Goal: Task Accomplishment & Management: Use online tool/utility

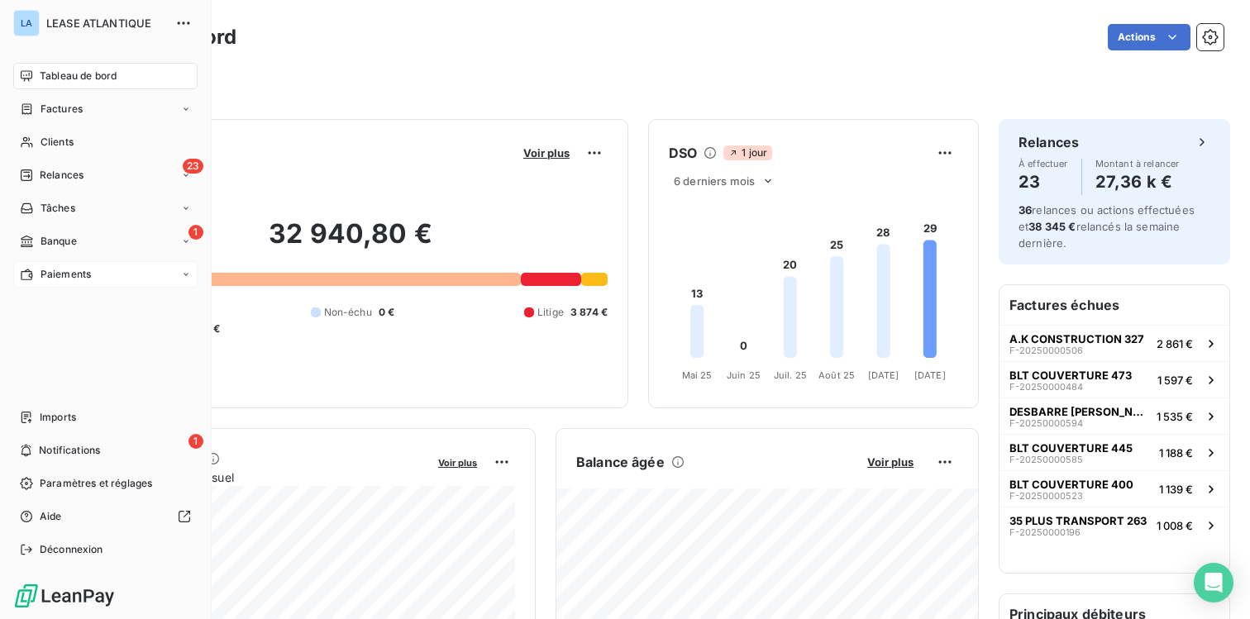
click at [55, 273] on span "Paiements" at bounding box center [65, 274] width 50 height 15
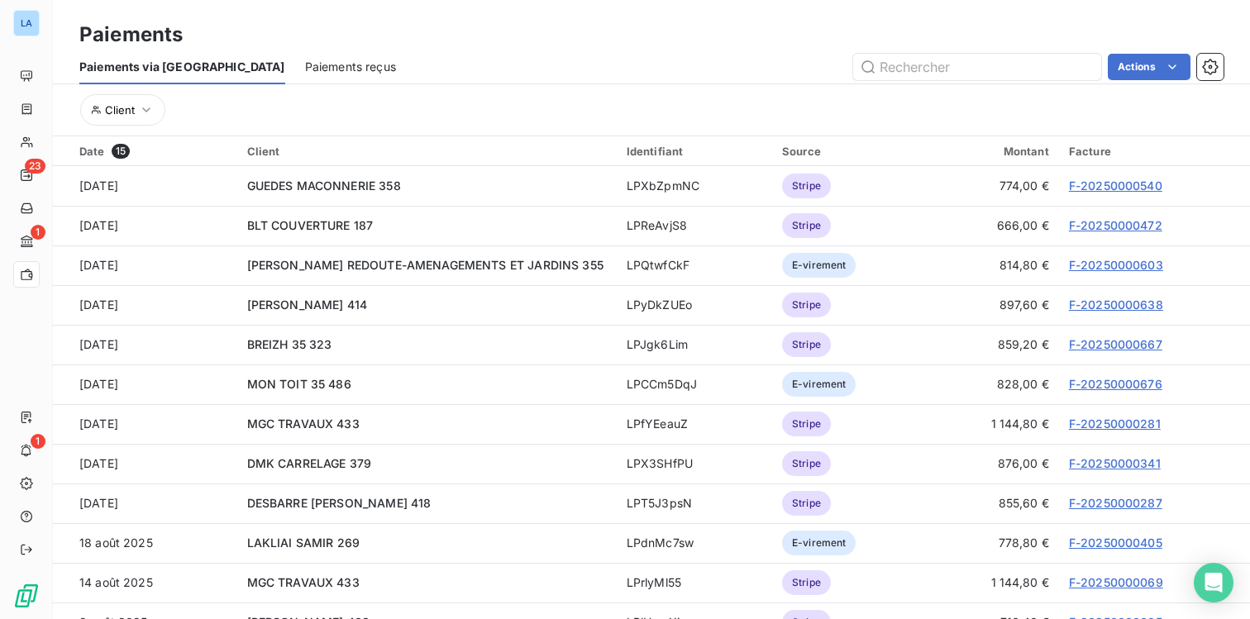
click at [305, 62] on span "Paiements reçus" at bounding box center [350, 67] width 91 height 17
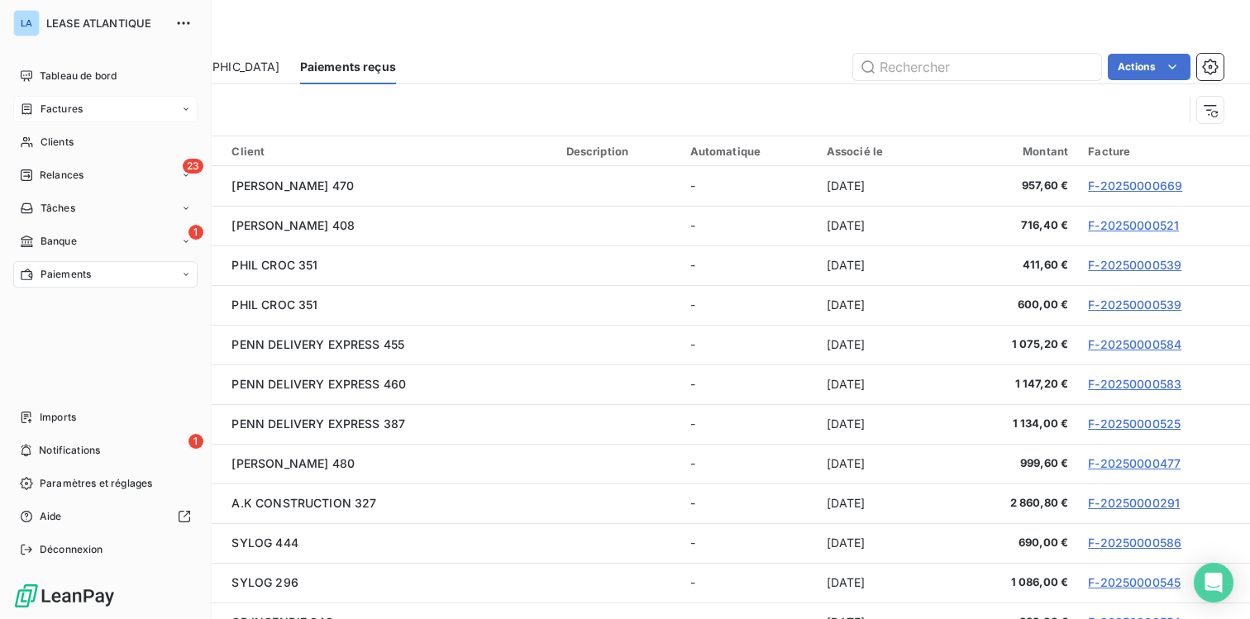
click at [66, 106] on span "Factures" at bounding box center [61, 109] width 42 height 15
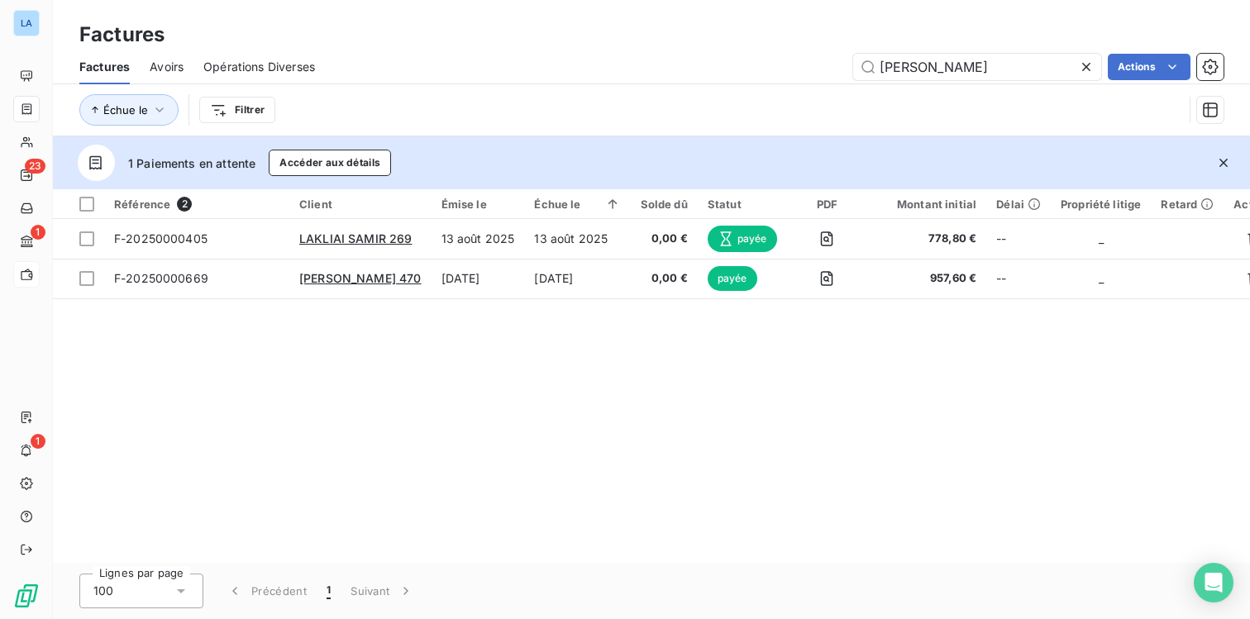
click at [1086, 64] on icon at bounding box center [1086, 67] width 8 height 8
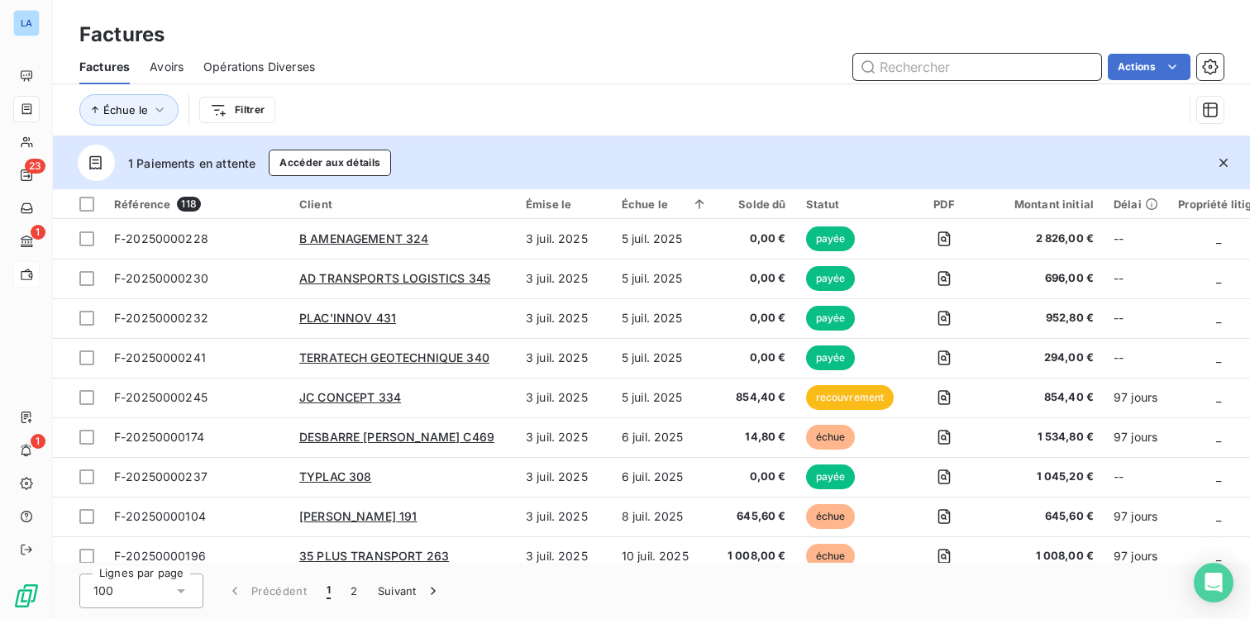
click at [922, 64] on input "text" at bounding box center [977, 67] width 248 height 26
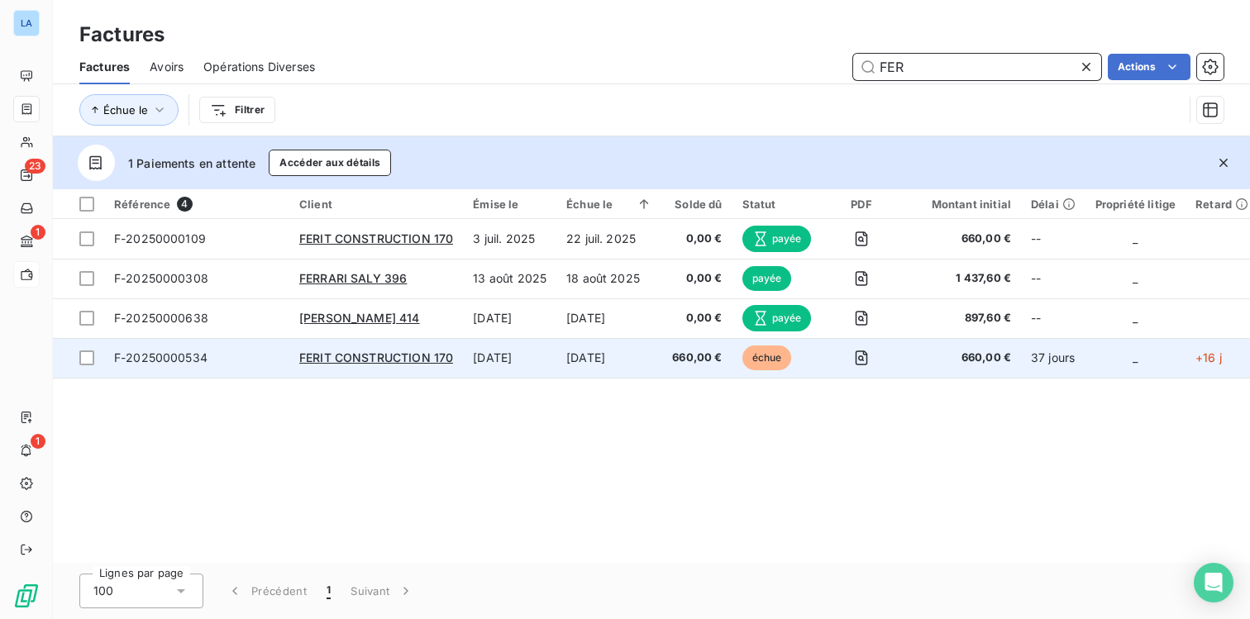
type input "FER"
click at [149, 360] on span "F-20250000534" at bounding box center [160, 357] width 93 height 14
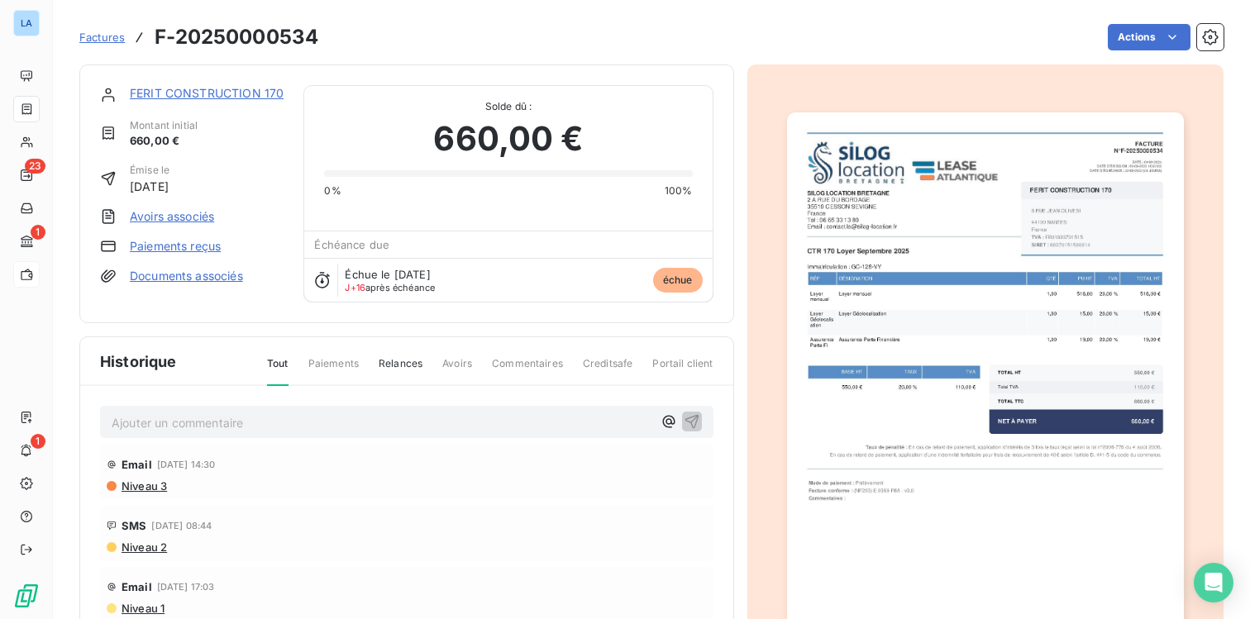
click at [179, 246] on link "Paiements reçus" at bounding box center [175, 246] width 91 height 17
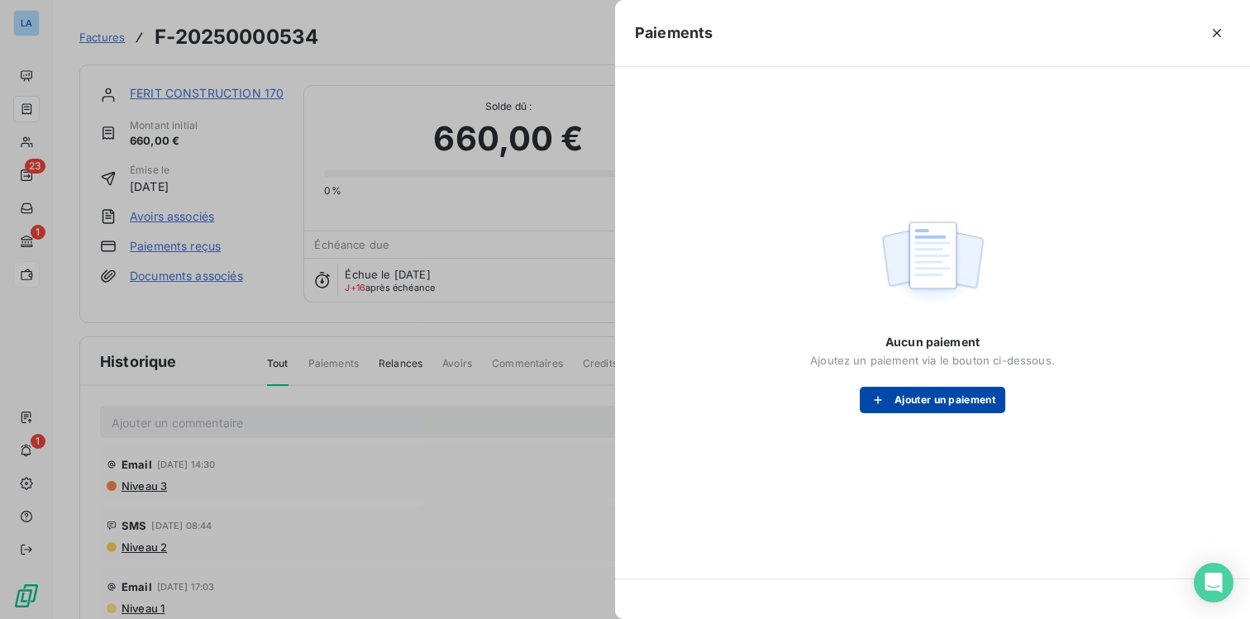
click at [957, 401] on button "Ajouter un paiement" at bounding box center [932, 400] width 145 height 26
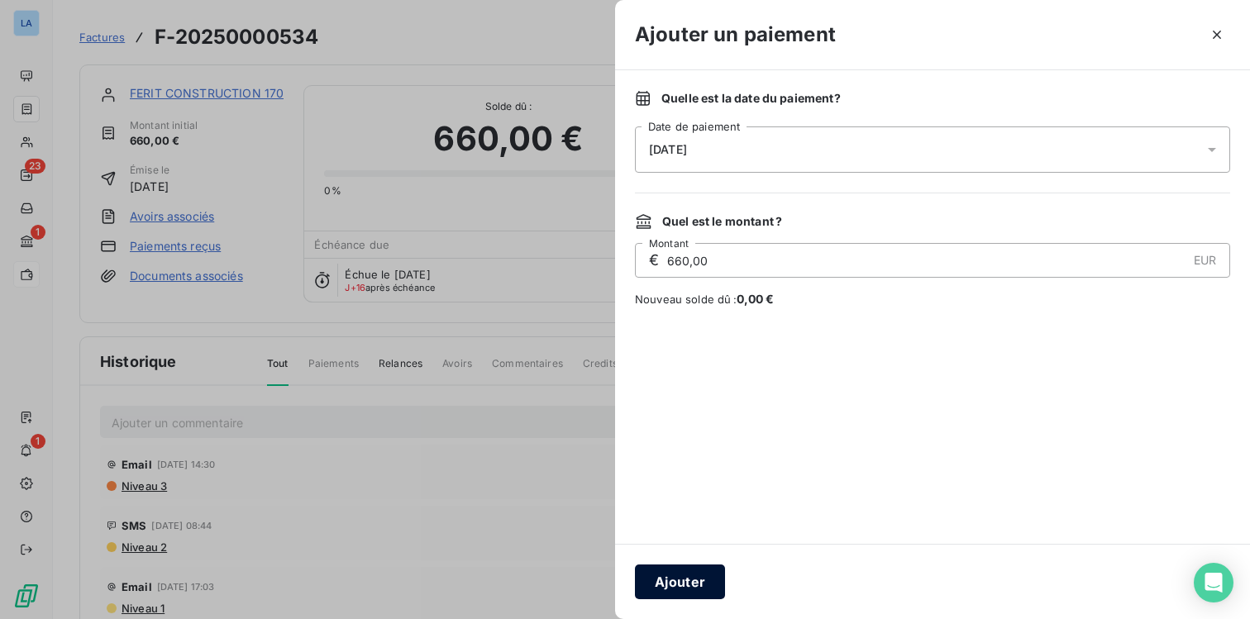
click at [680, 582] on button "Ajouter" at bounding box center [680, 581] width 90 height 35
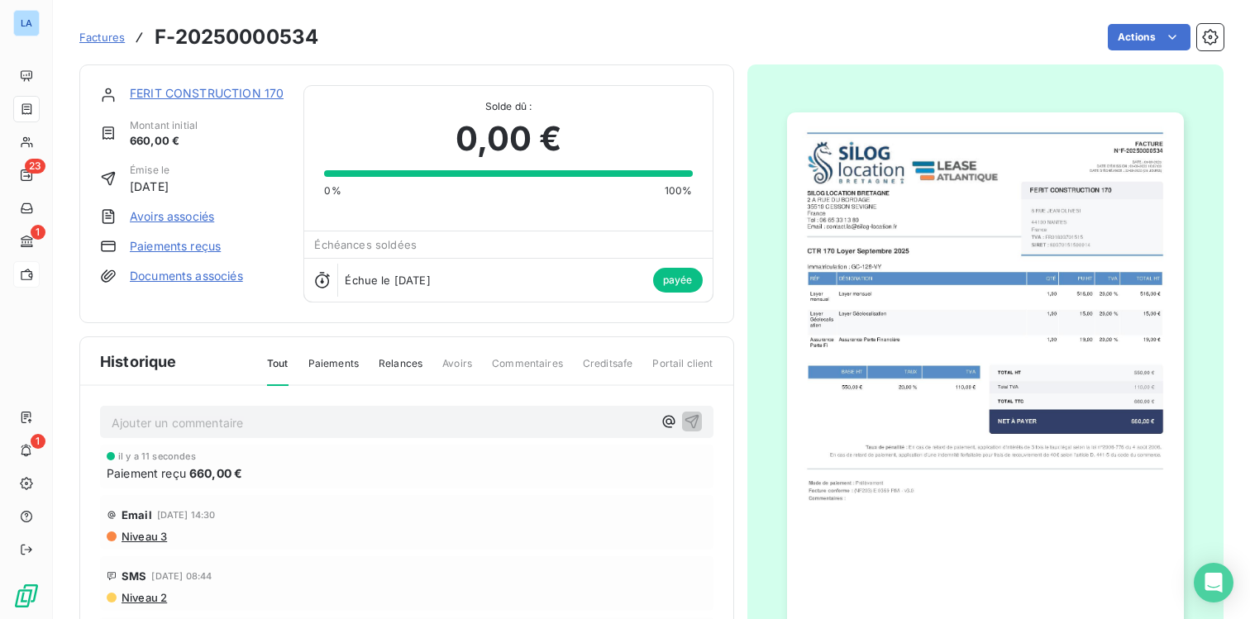
click at [192, 426] on p "Ajouter un commentaire ﻿" at bounding box center [382, 422] width 541 height 21
click at [693, 417] on icon "button" at bounding box center [691, 420] width 17 height 17
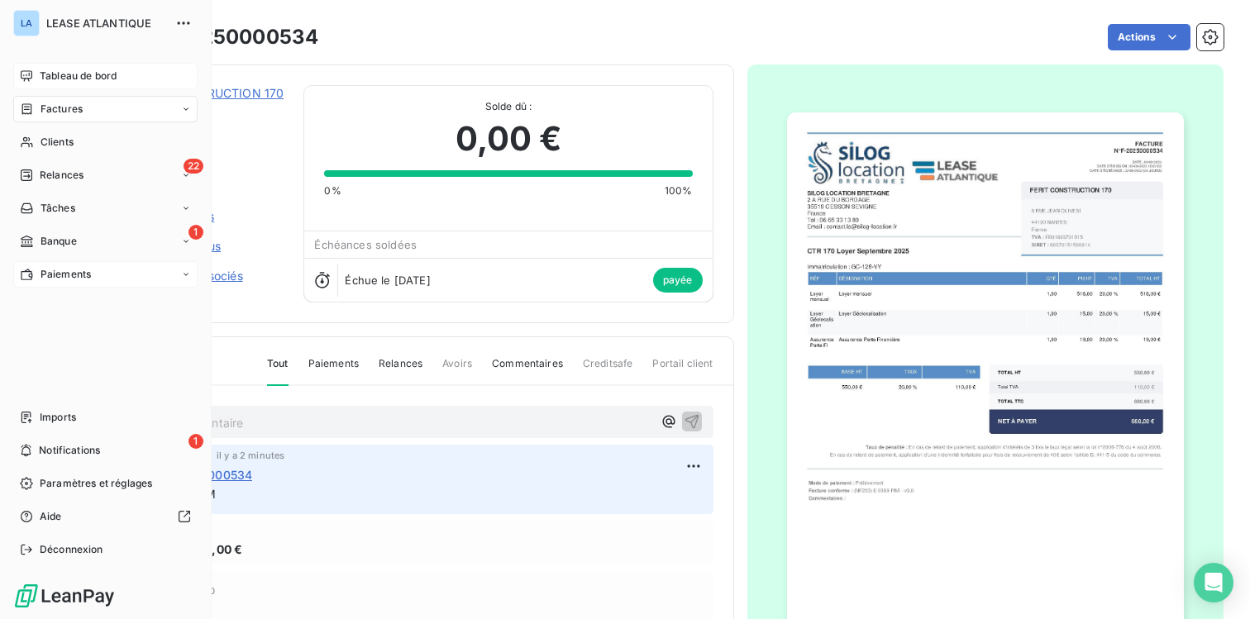
click at [62, 80] on span "Tableau de bord" at bounding box center [78, 76] width 77 height 15
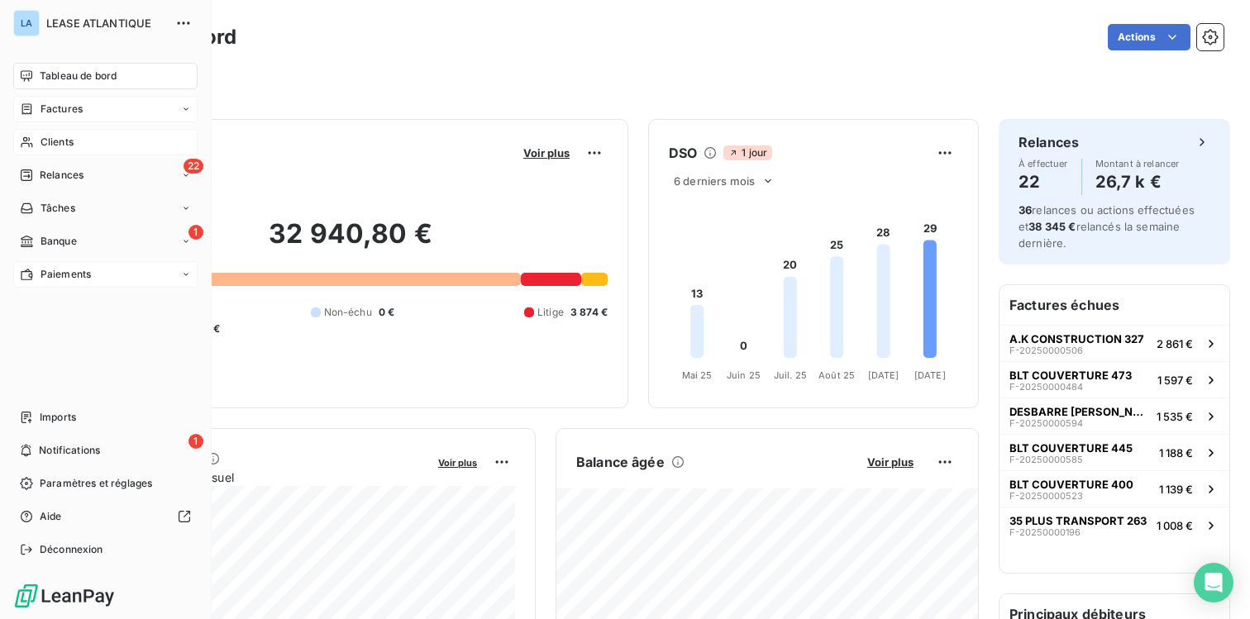
click at [53, 144] on span "Clients" at bounding box center [56, 142] width 33 height 15
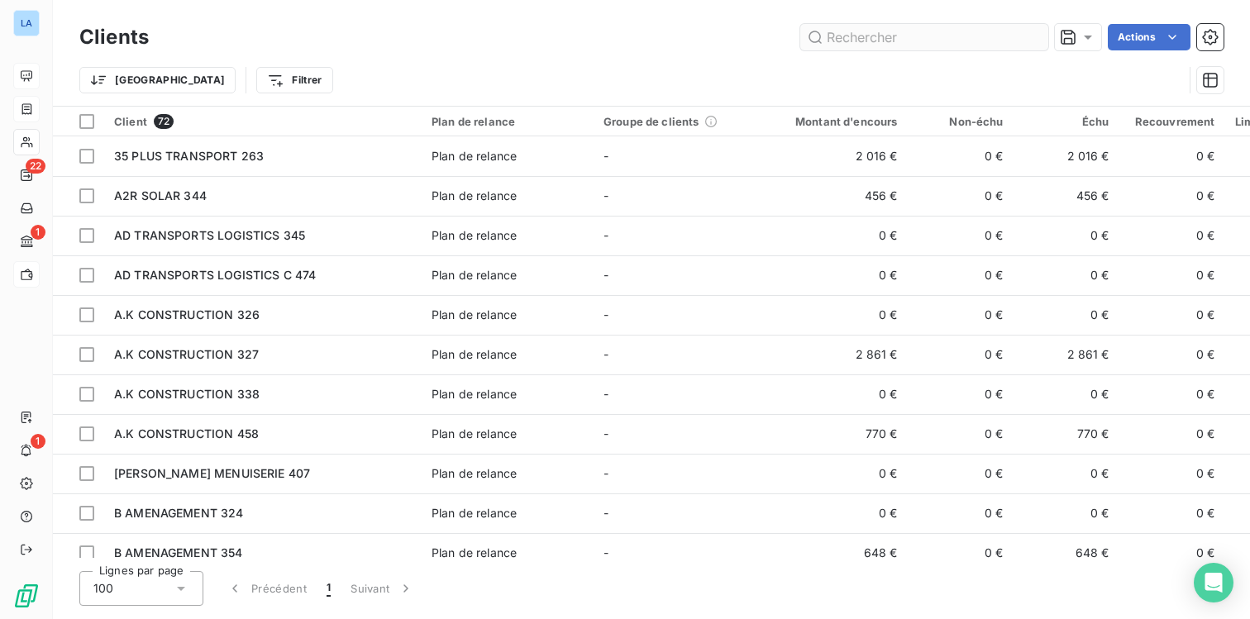
click at [872, 40] on input "text" at bounding box center [924, 37] width 248 height 26
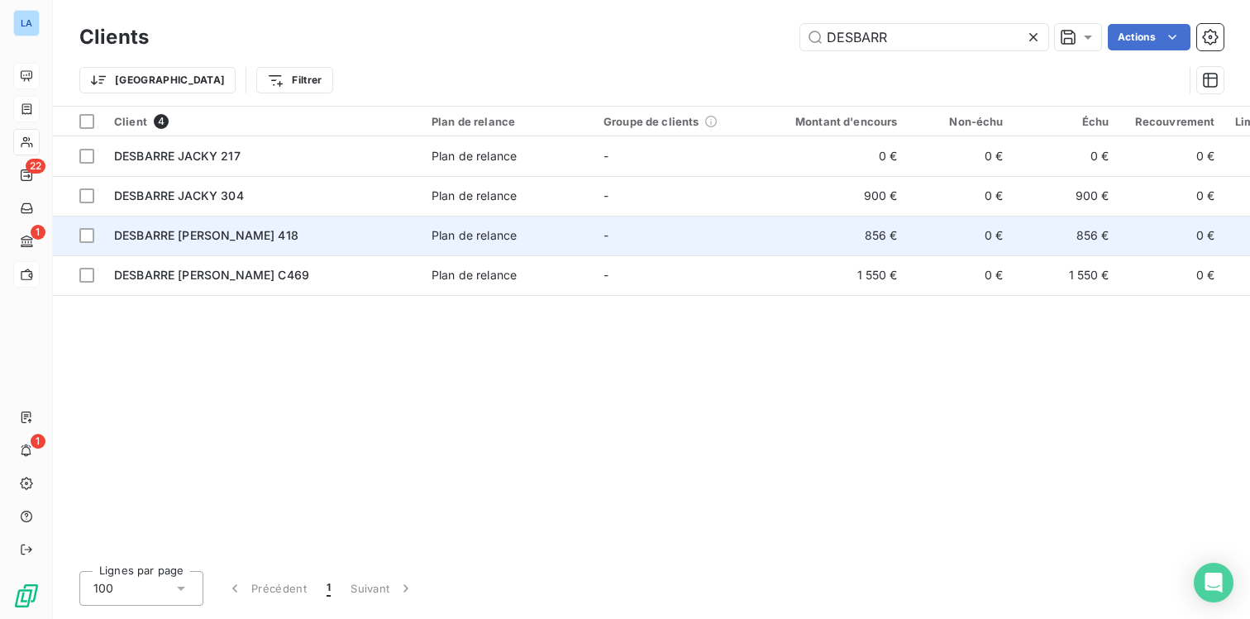
type input "DESBARR"
click at [157, 235] on span "DESBARRE [PERSON_NAME] 418" at bounding box center [206, 235] width 184 height 14
